Goal: Task Accomplishment & Management: Use online tool/utility

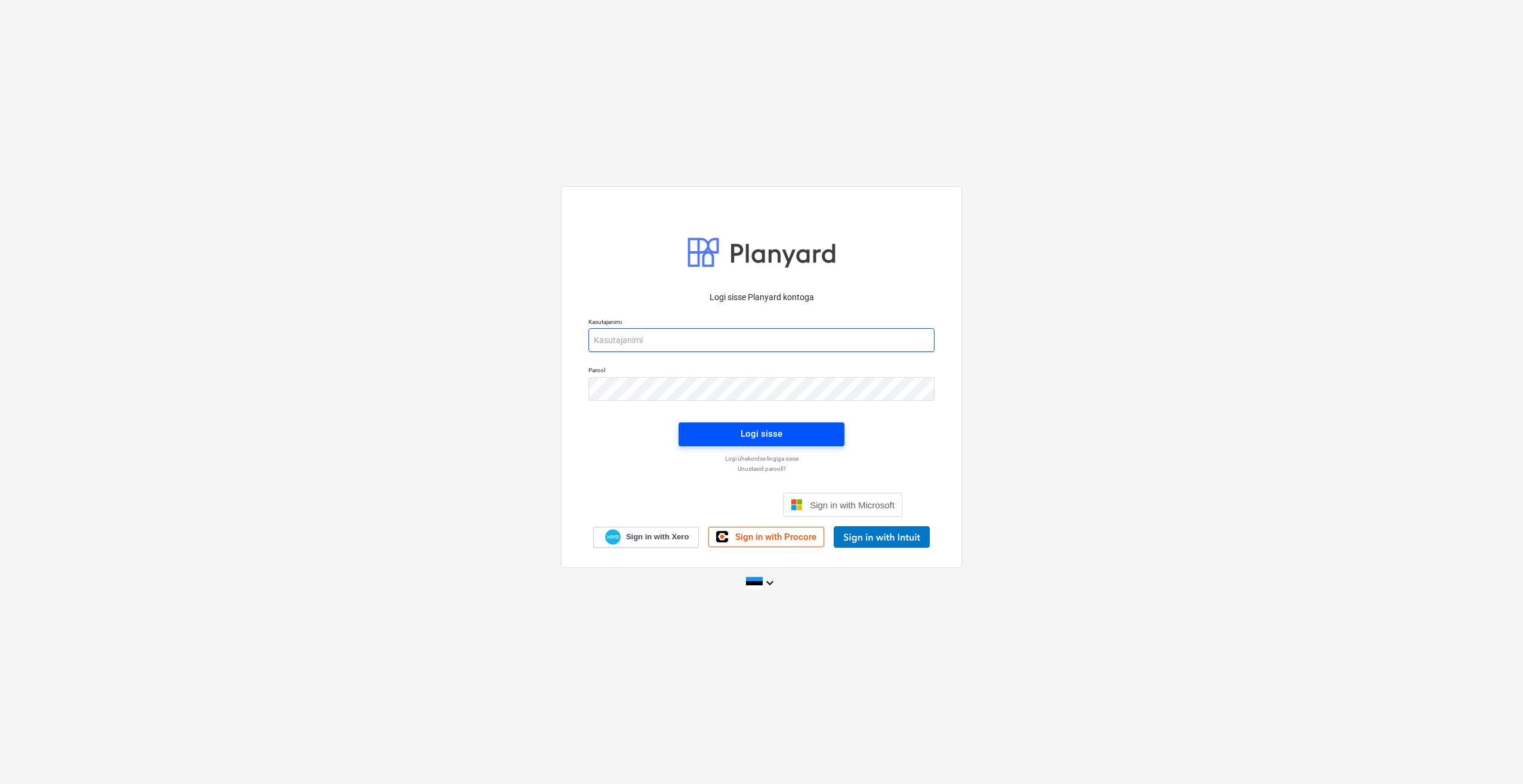
type input "[PERSON_NAME][EMAIL_ADDRESS][DOMAIN_NAME]"
click at [762, 436] on div "Logi sisse" at bounding box center [762, 434] width 42 height 15
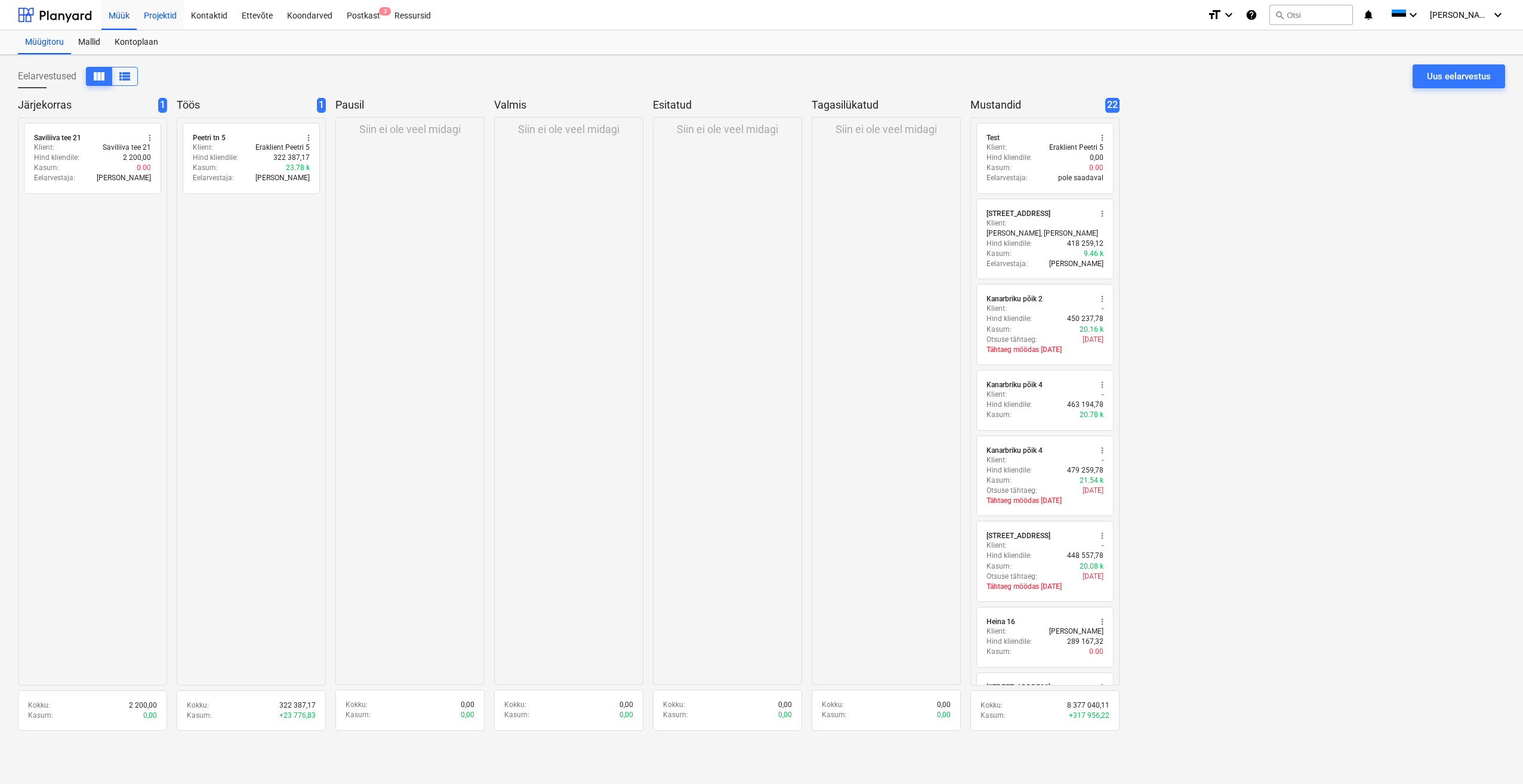
click at [161, 10] on div "Projektid" at bounding box center [160, 14] width 47 height 30
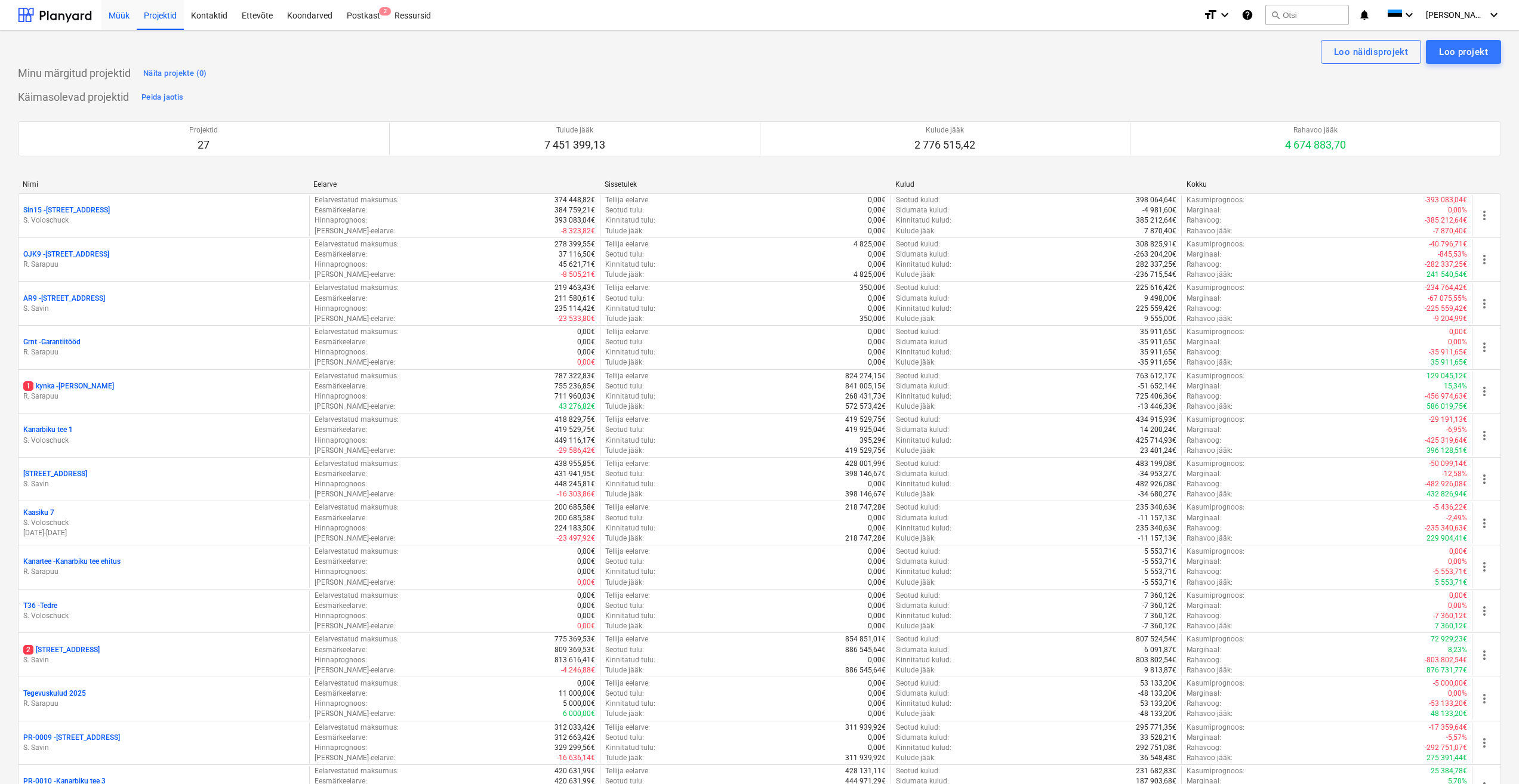
click at [116, 12] on div "Müük" at bounding box center [118, 14] width 35 height 30
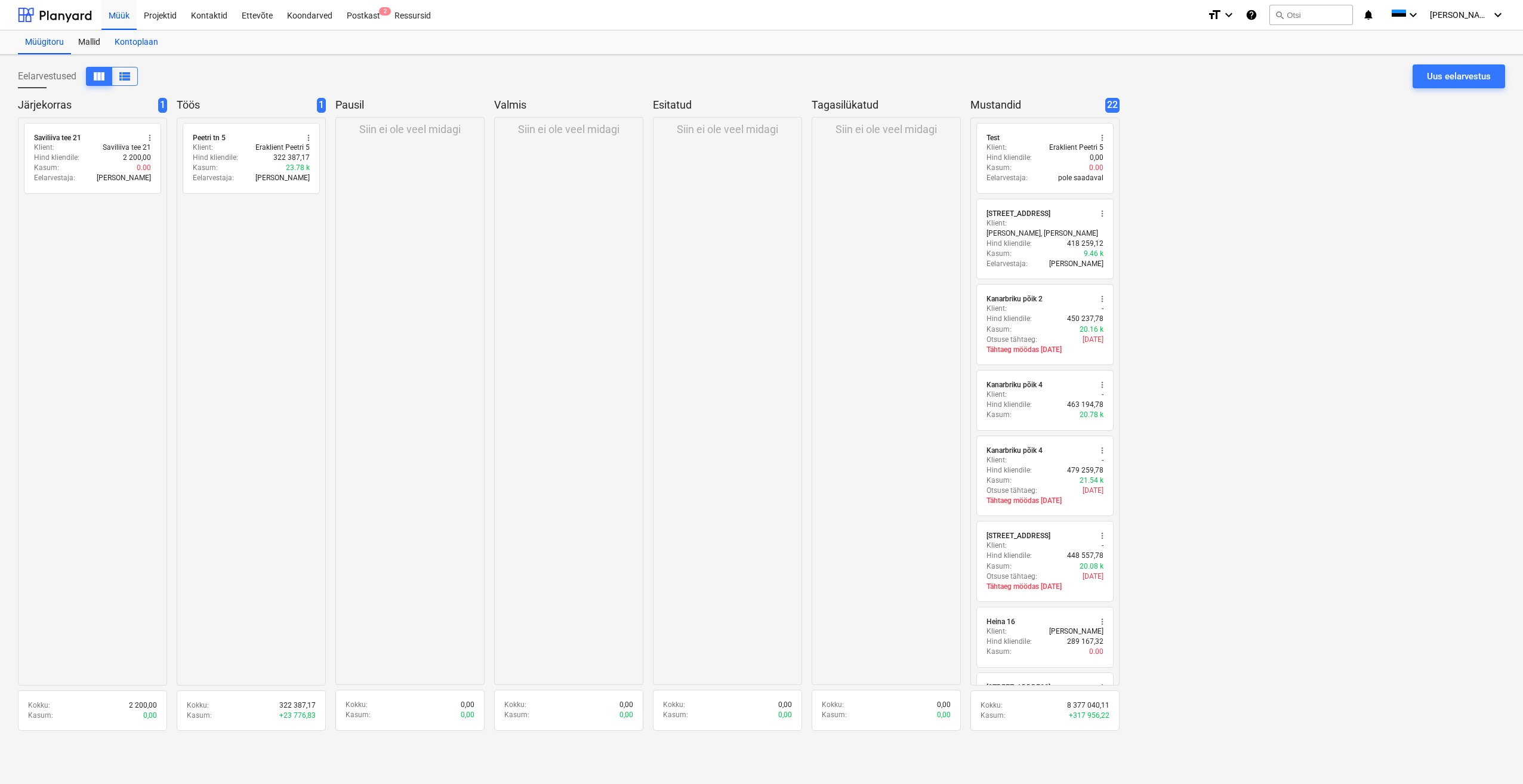
click at [134, 43] on div "Kontoplaan" at bounding box center [135, 42] width 58 height 24
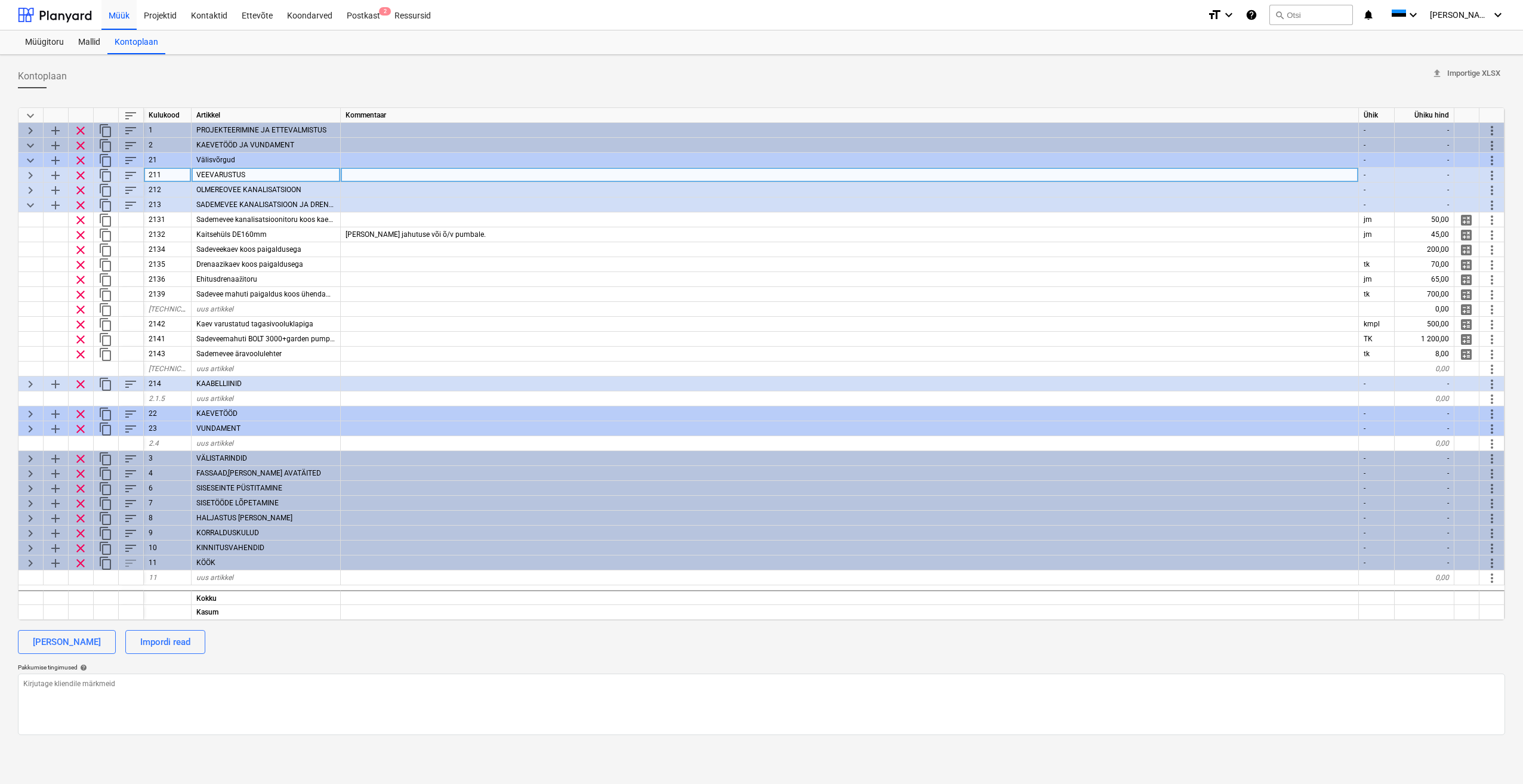
click at [28, 178] on span "keyboard_arrow_right" at bounding box center [30, 175] width 14 height 14
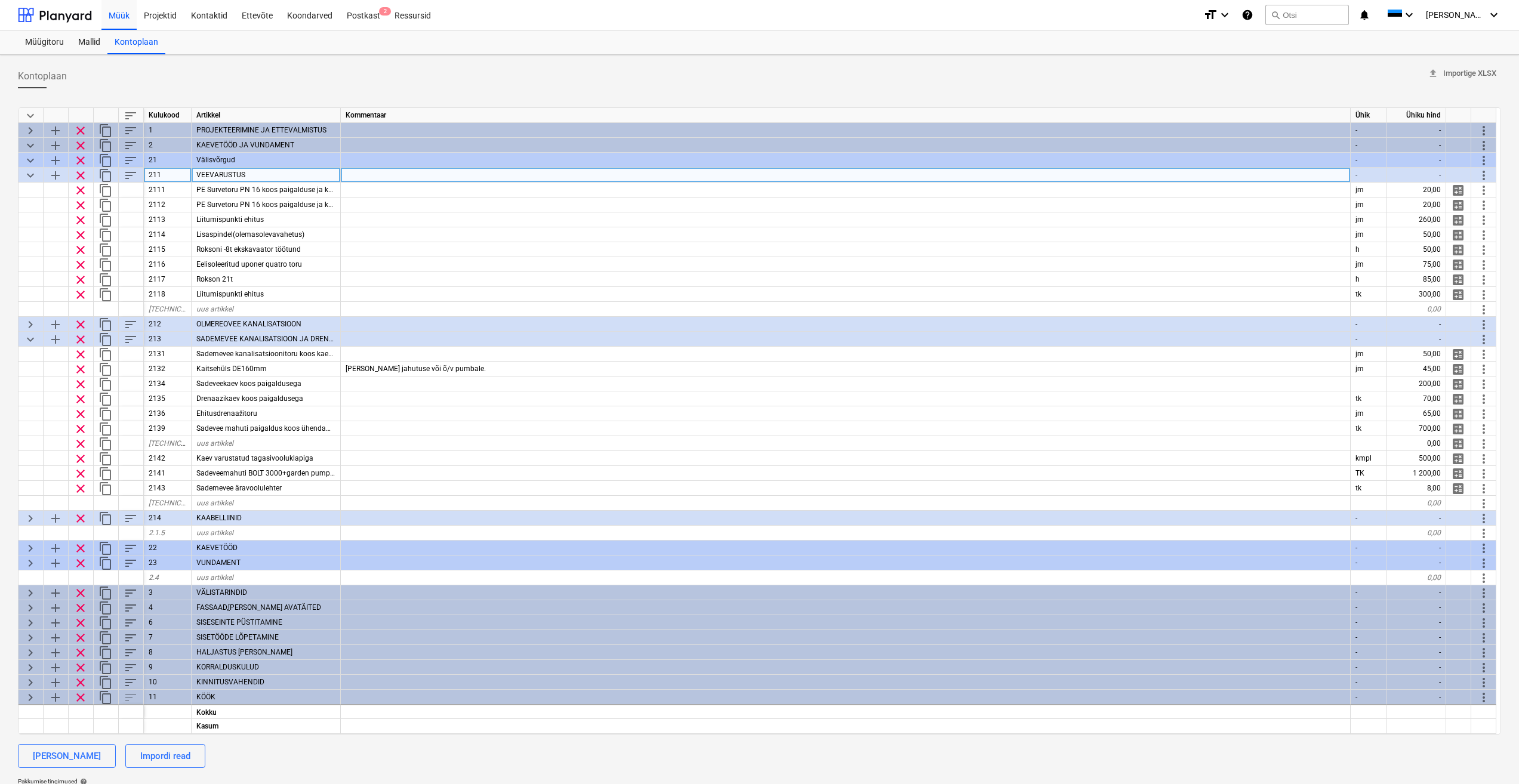
click at [28, 178] on span "keyboard_arrow_down" at bounding box center [30, 175] width 14 height 14
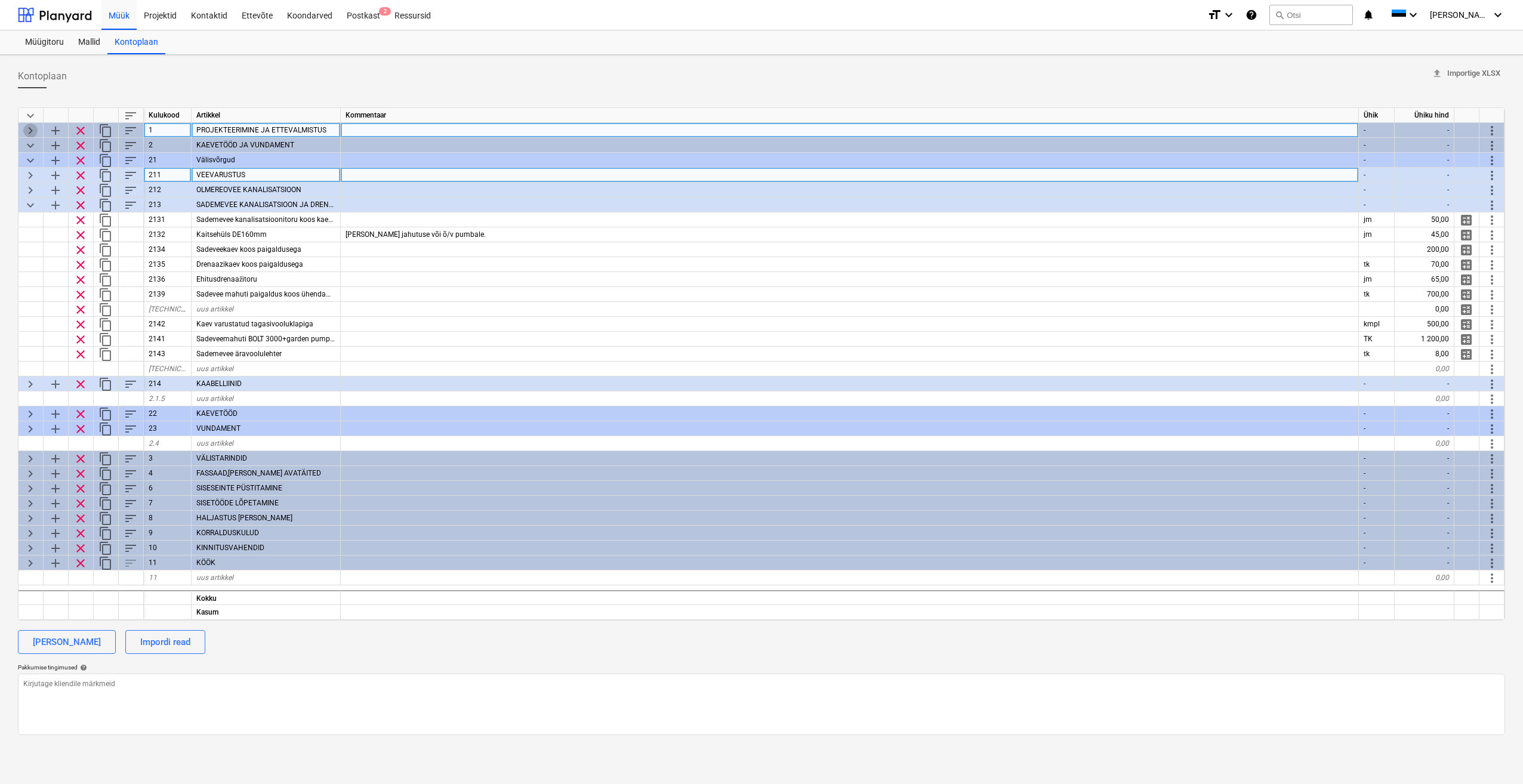
click at [31, 133] on span "keyboard_arrow_right" at bounding box center [30, 130] width 14 height 14
type textarea "x"
